Goal: Transaction & Acquisition: Purchase product/service

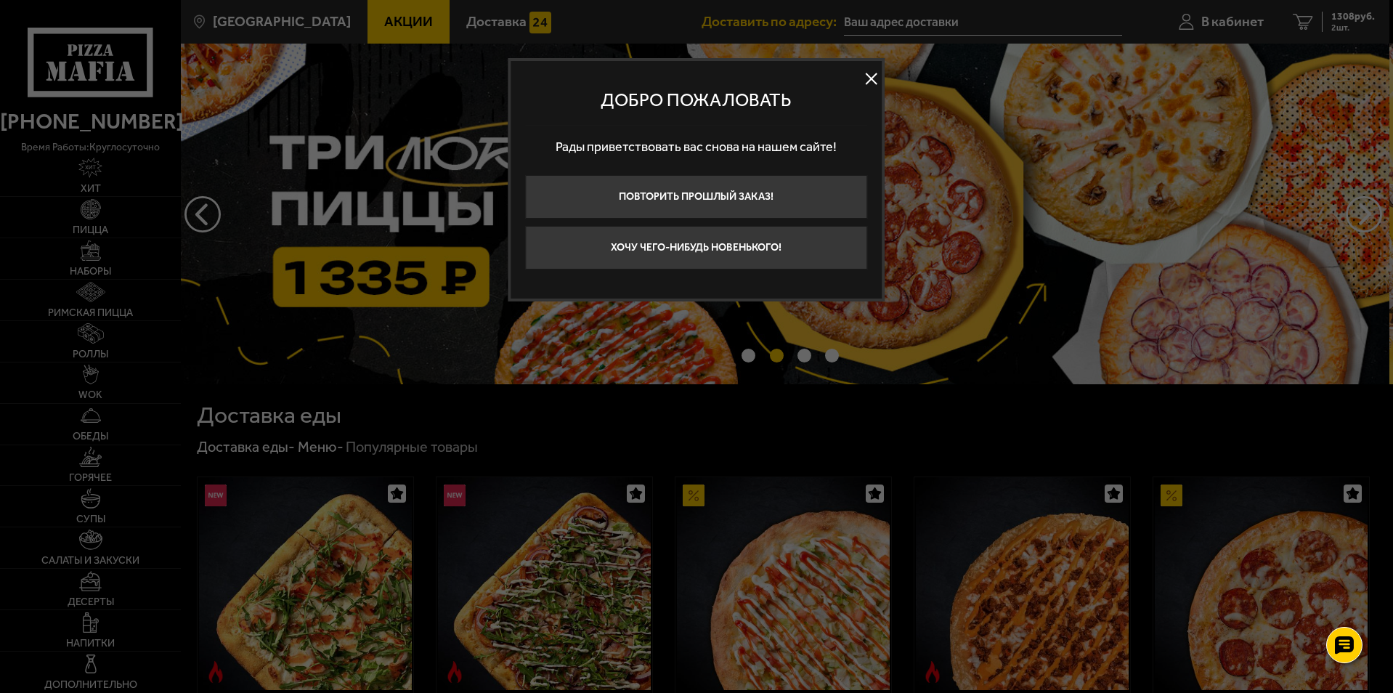
click at [875, 78] on button at bounding box center [872, 79] width 22 height 22
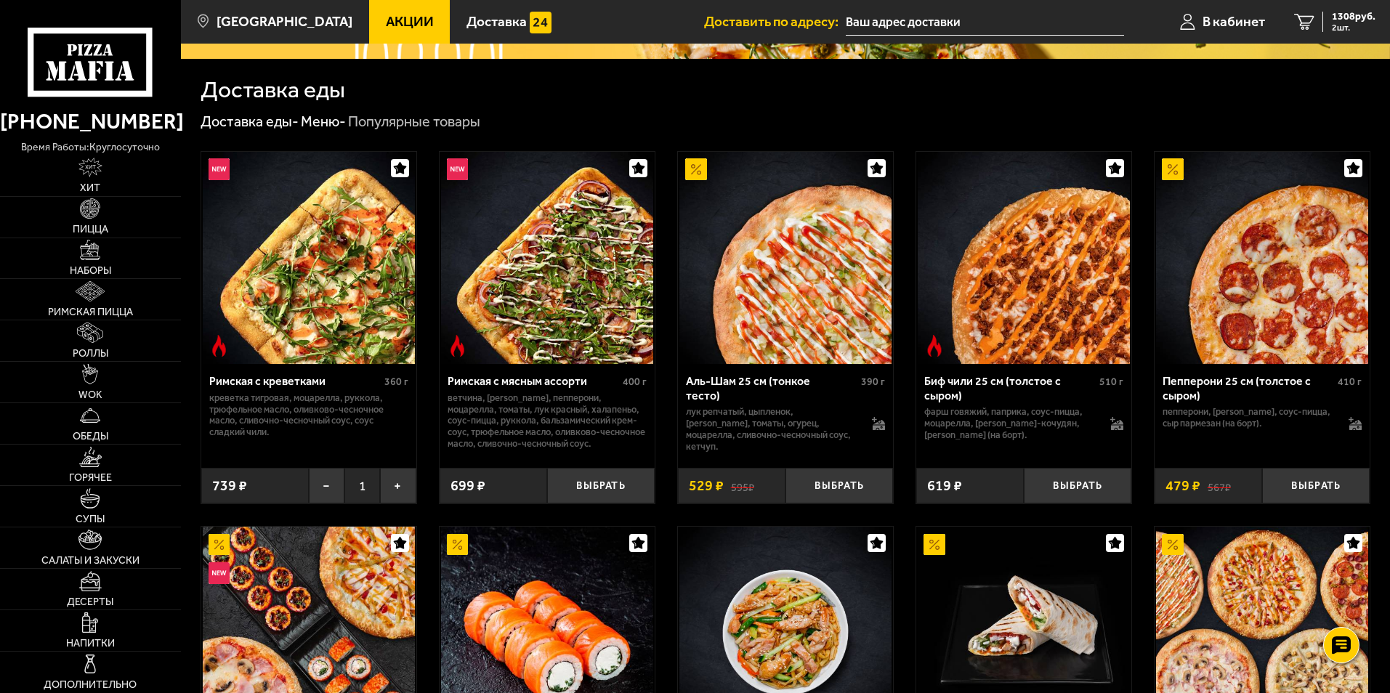
scroll to position [697, 0]
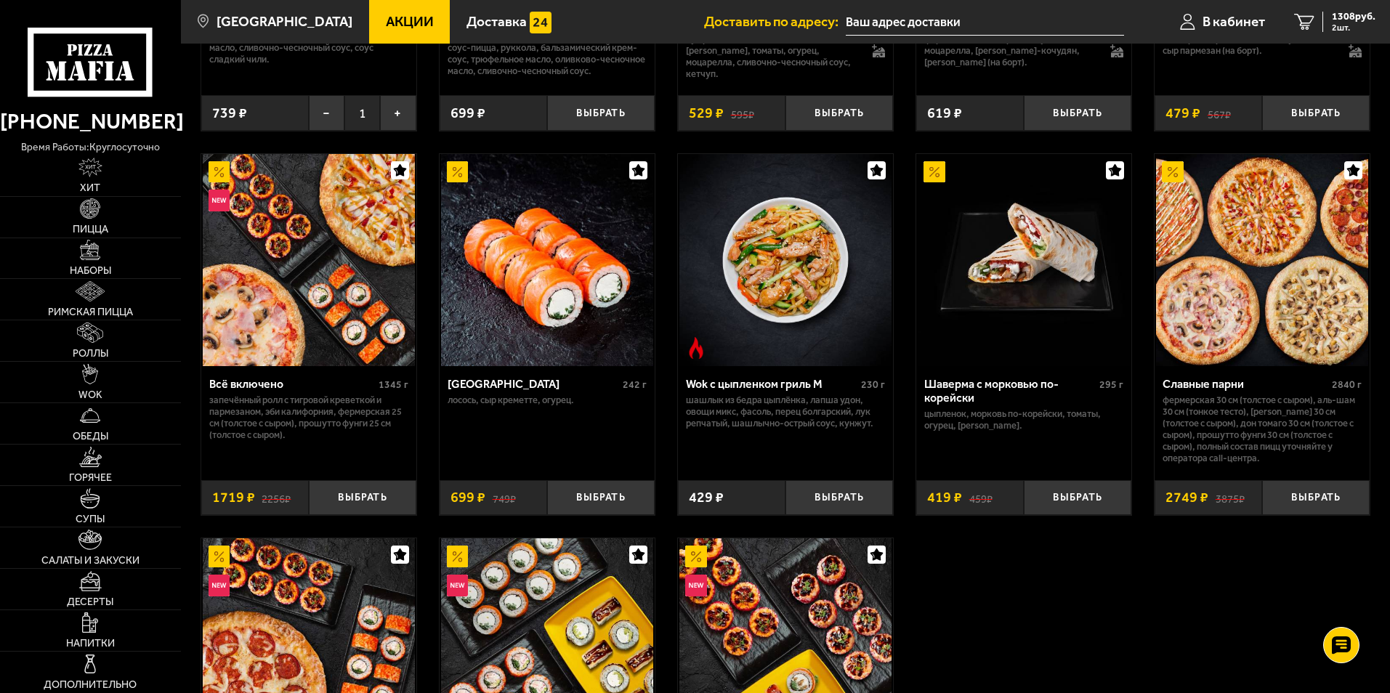
click at [1305, 366] on img at bounding box center [1262, 260] width 212 height 212
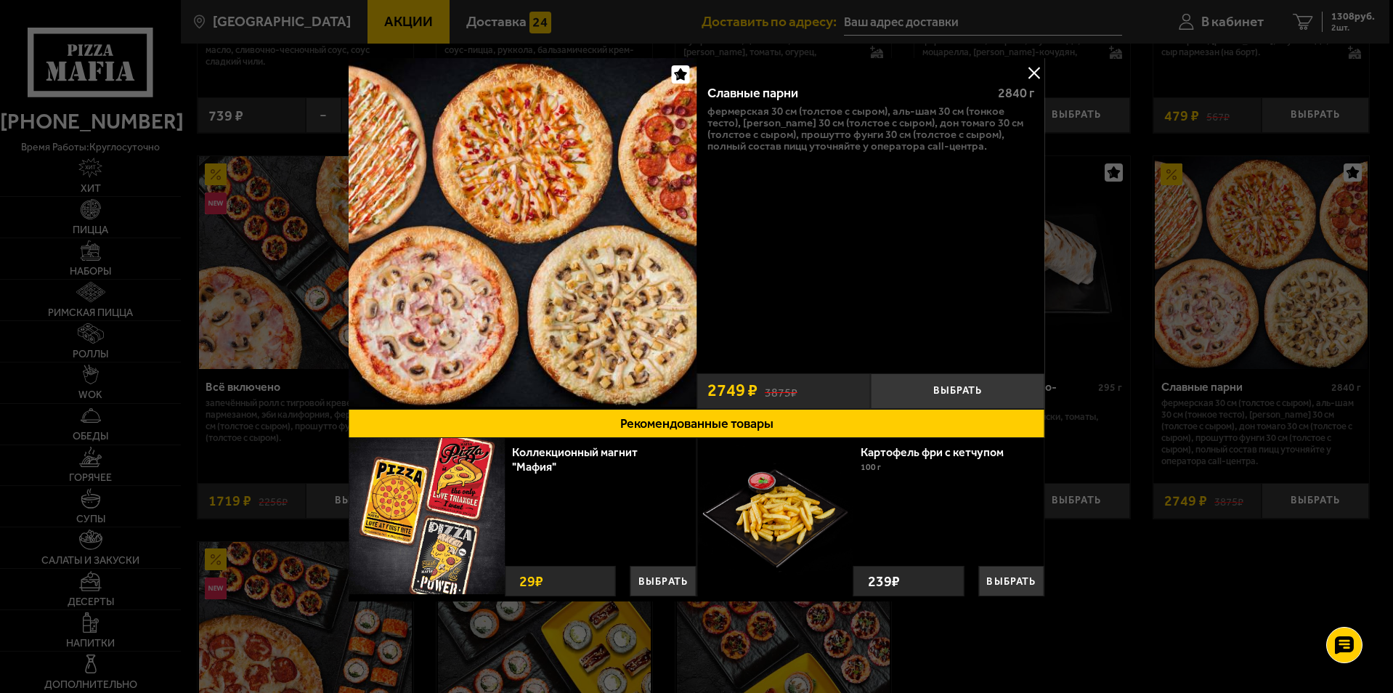
click at [646, 320] on img at bounding box center [523, 232] width 349 height 349
click at [1033, 74] on button at bounding box center [1034, 73] width 22 height 22
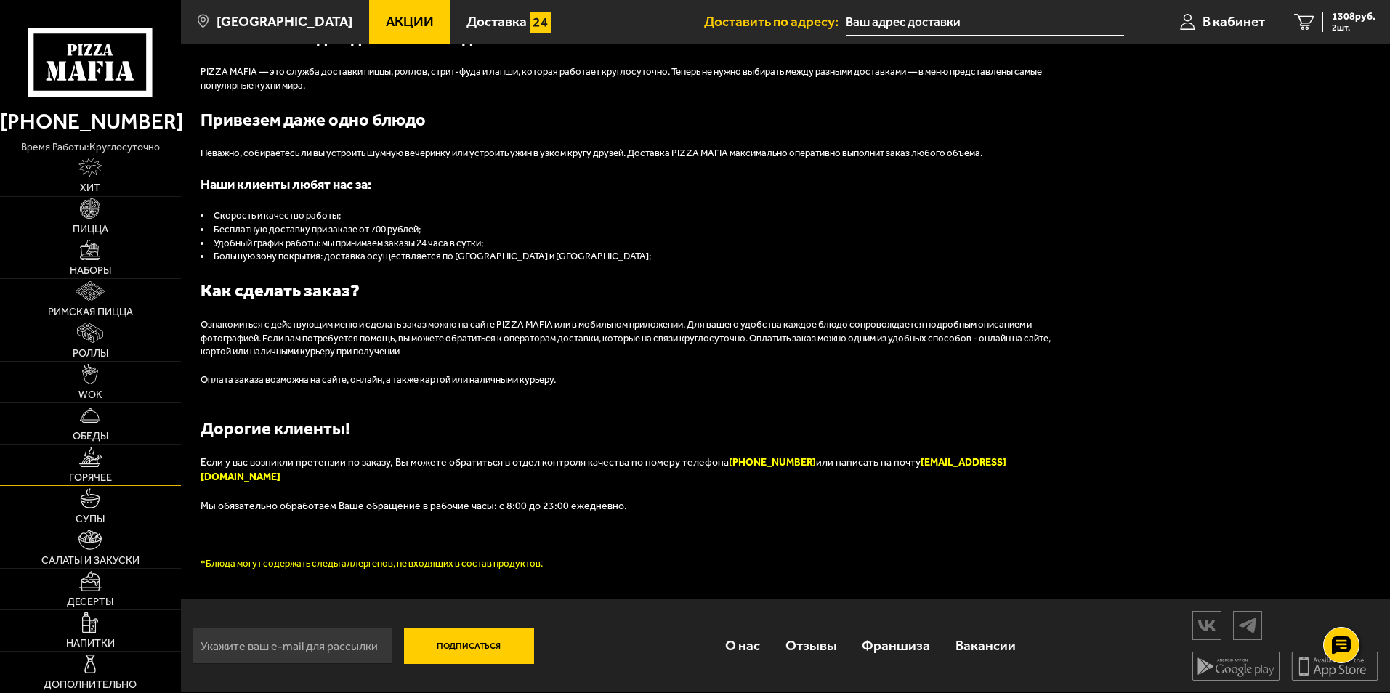
scroll to position [1655, 0]
